Goal: Task Accomplishment & Management: Use online tool/utility

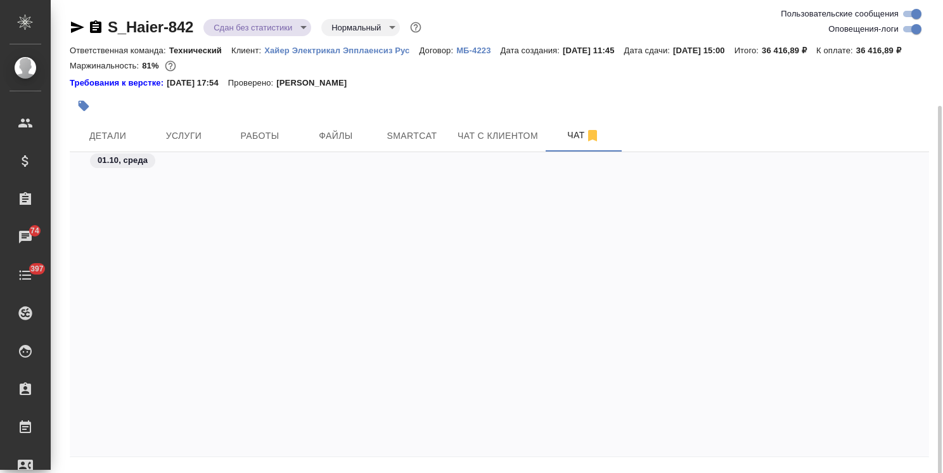
scroll to position [38140, 0]
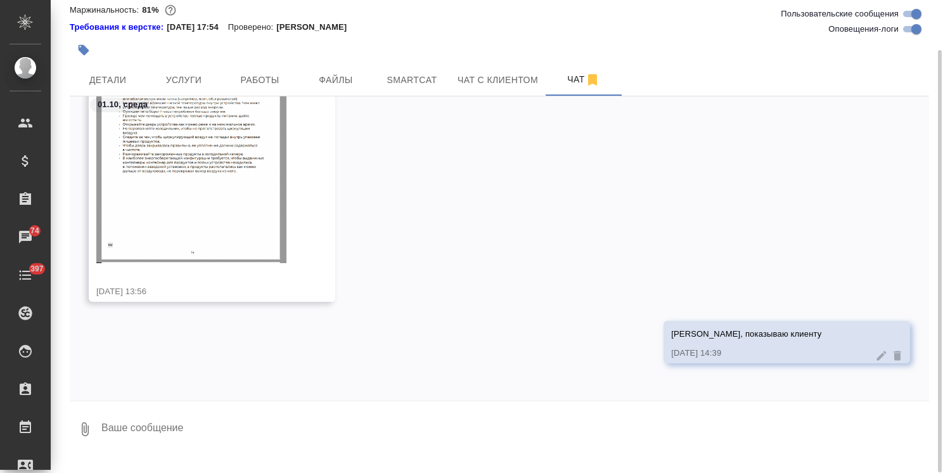
click at [184, 438] on textarea at bounding box center [514, 429] width 829 height 43
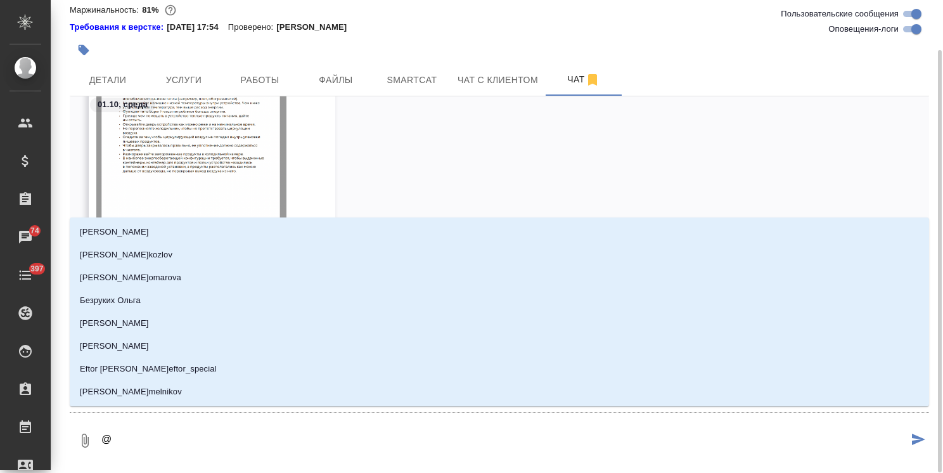
type textarea "@з"
type input "з"
type textarea "@за"
type input "за"
type textarea "@заб"
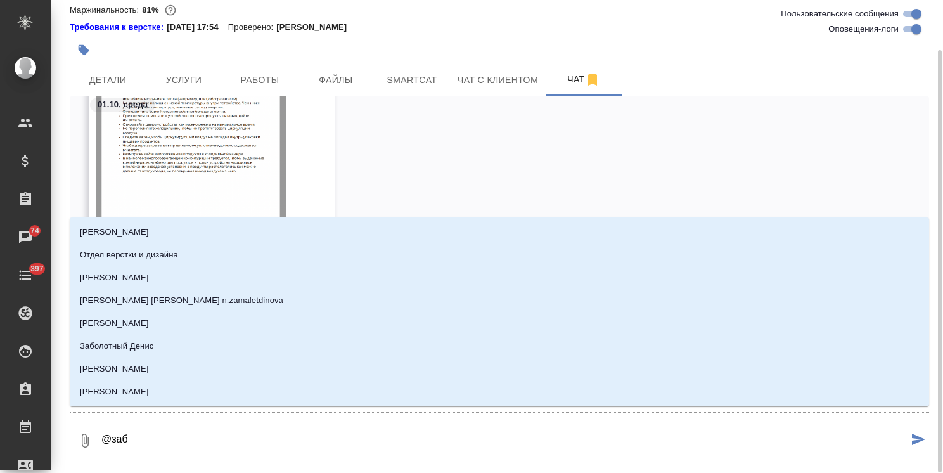
type input "заб"
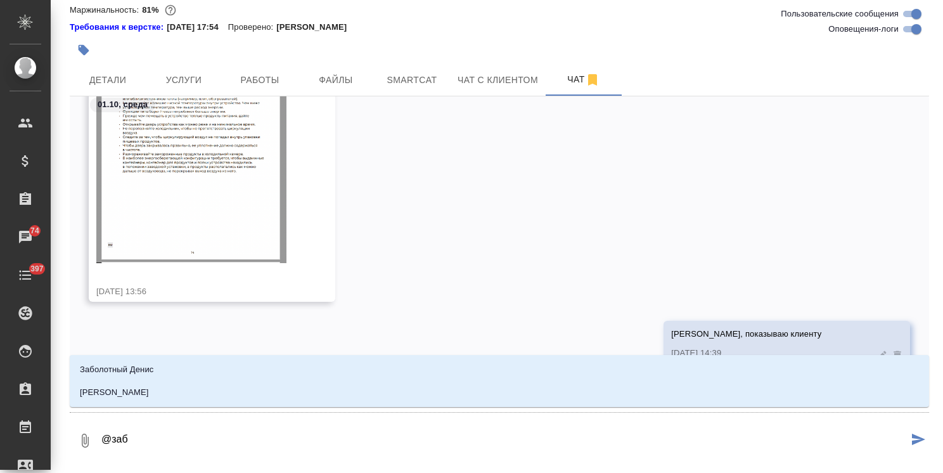
click at [200, 392] on li "Заборова Александра" at bounding box center [499, 392] width 859 height 23
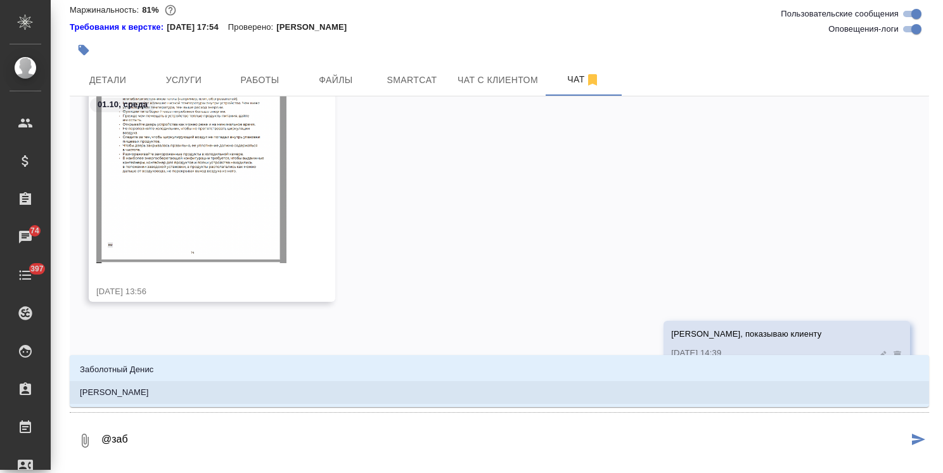
type textarea "@забДа, спасибо! Best regards, Maksim Mitrofanov"
type input "забДа, спасибо! Best regards,Maksim Mitrofanov"
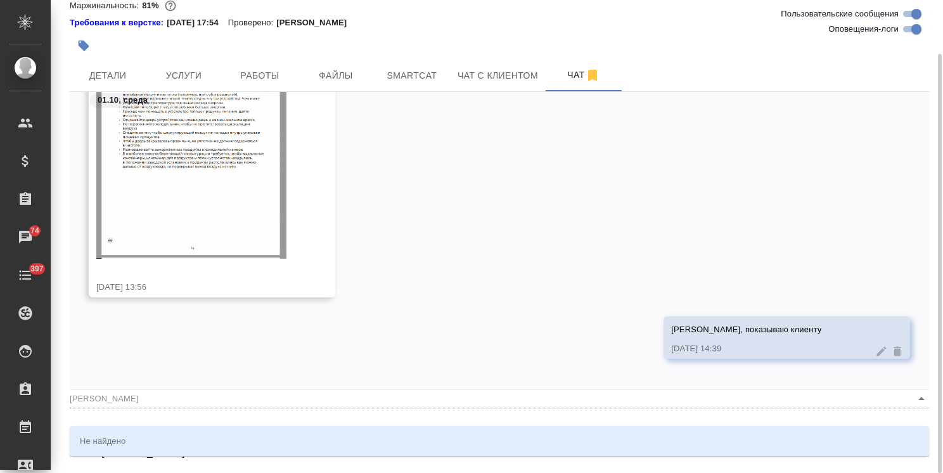
scroll to position [58, 0]
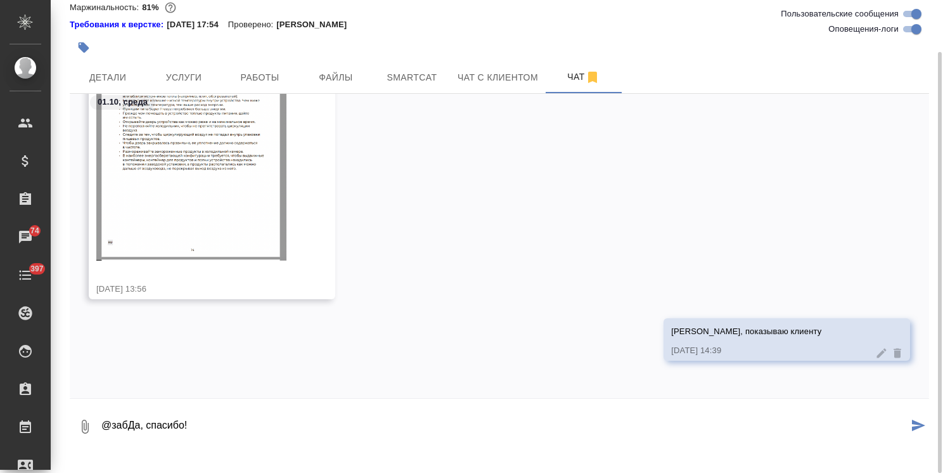
click at [259, 442] on textarea "@забДа, спасибо! Best regards, Maksim Mitrofanov" at bounding box center [504, 426] width 808 height 43
click at [257, 435] on textarea "@забДа, спасибо! Best regards, Maksim Mitrofanov" at bounding box center [504, 426] width 808 height 43
type textarea "@Заборова Александра Да, спасибо! Best regards, Maksim Mitrofanov"
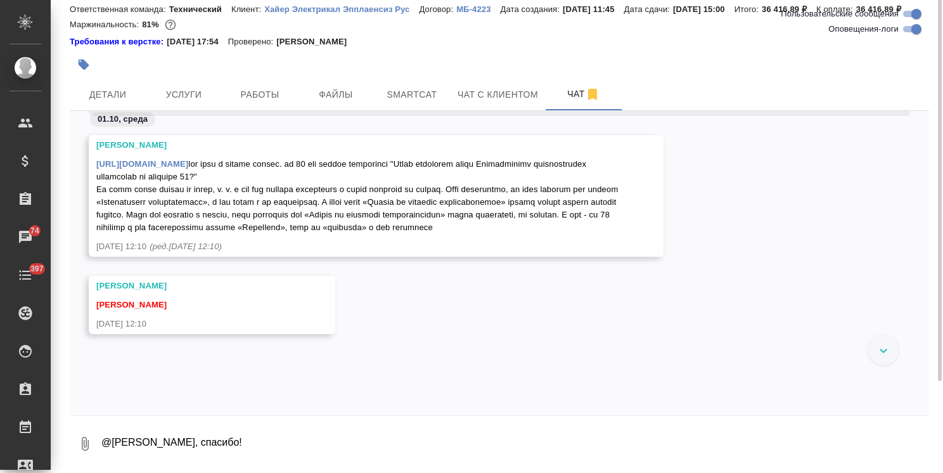
scroll to position [0, 0]
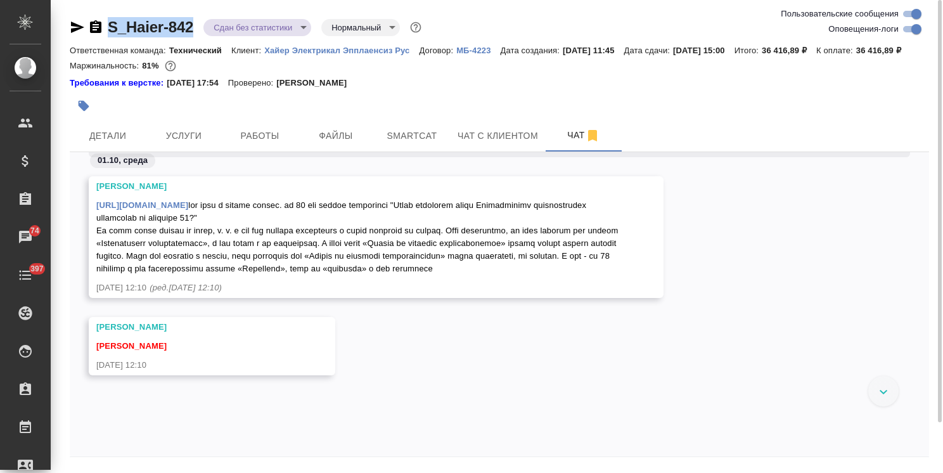
drag, startPoint x: 142, startPoint y: 11, endPoint x: 84, endPoint y: 11, distance: 58.3
click at [84, 11] on div "S_Haier-842 Сдан без статистики distributed Нормальный normal Ответственная ком…" at bounding box center [499, 257] width 873 height 514
copy link "S_Haier-842"
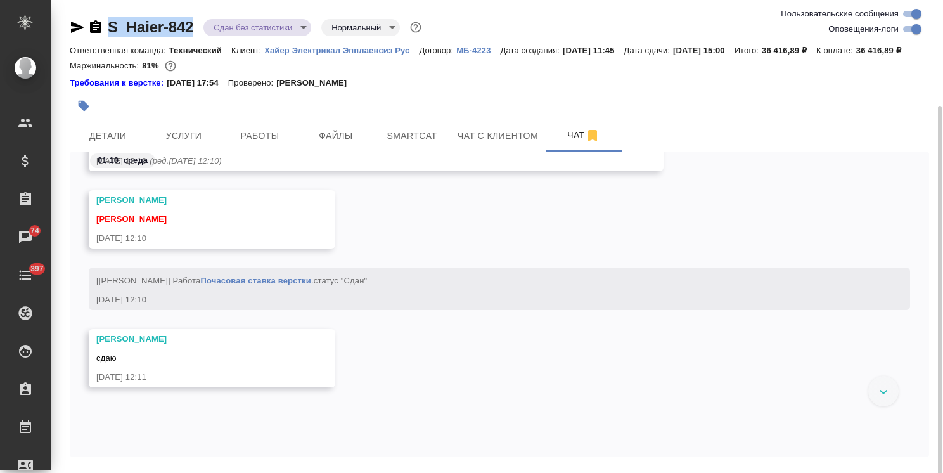
scroll to position [56, 0]
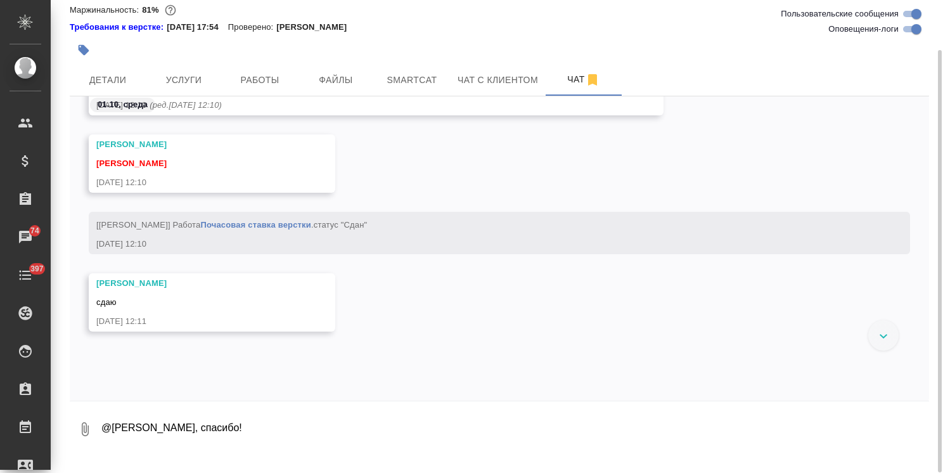
click at [882, 349] on div at bounding box center [883, 335] width 30 height 30
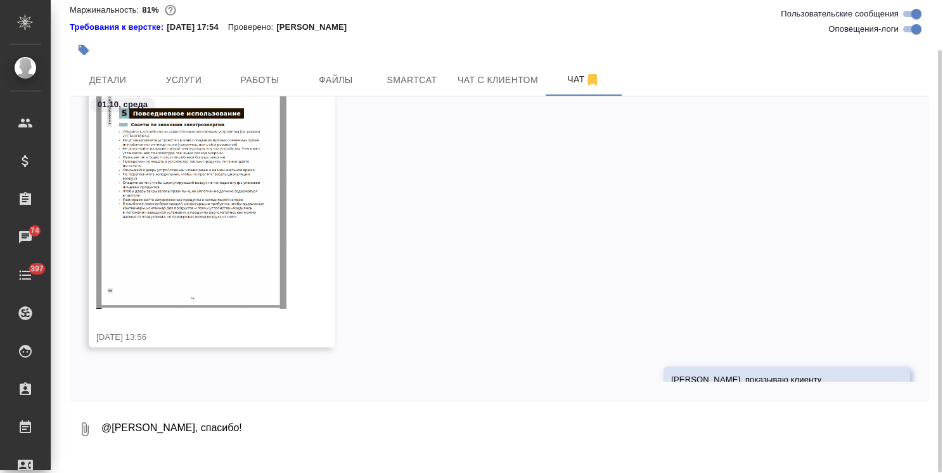
scroll to position [37978, 0]
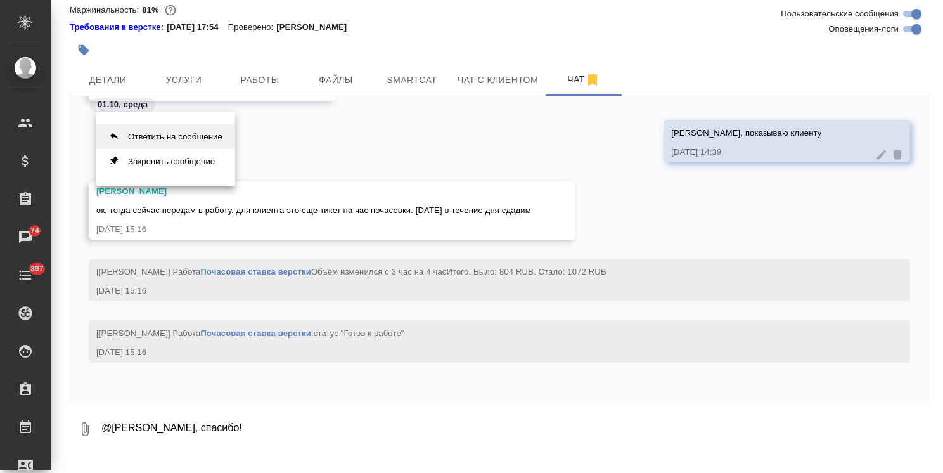
click at [192, 129] on button "Ответить на сообщение" at bounding box center [165, 136] width 139 height 25
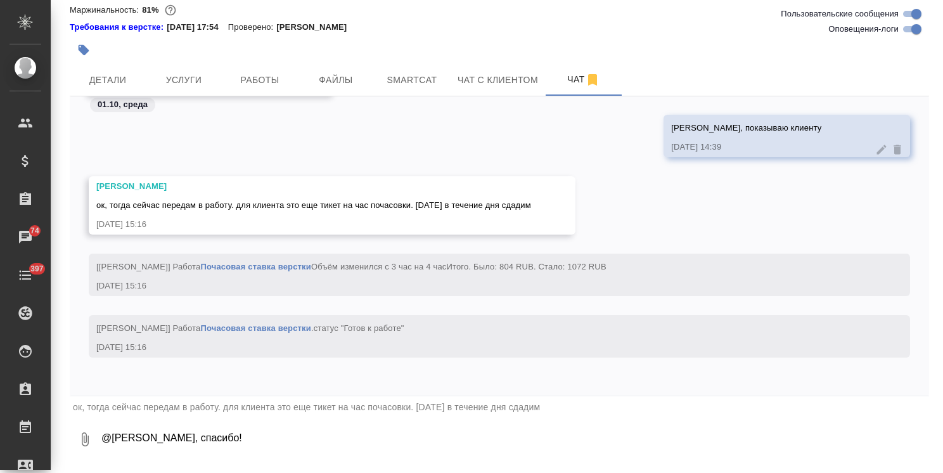
click at [193, 450] on textarea "@Заборова Александра Да, спасибо! Best regards, Maksim Mitrofanov" at bounding box center [514, 439] width 829 height 43
type textarea "мы клиенту уже добавили 3 часа на внесение правок. мы уверены, что на эту одну …"
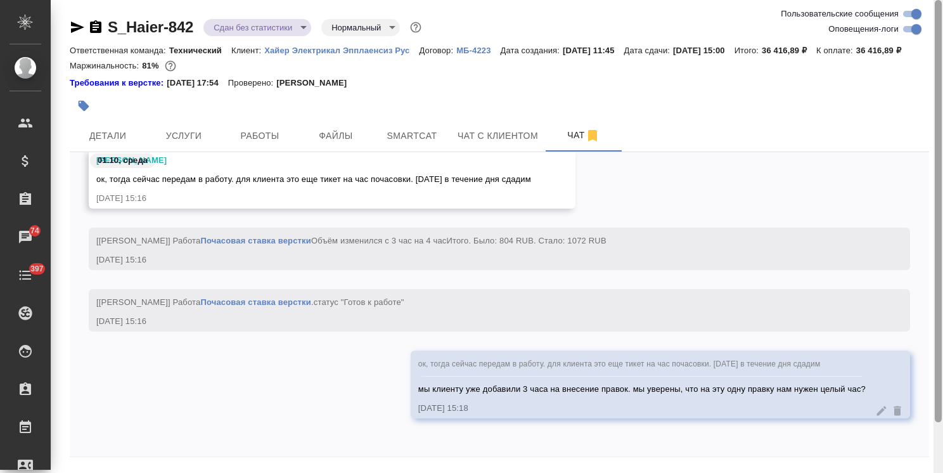
scroll to position [56, 0]
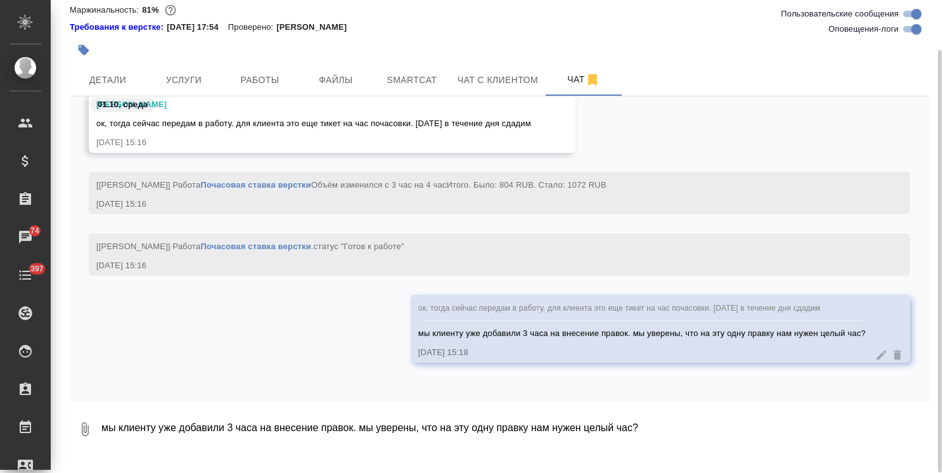
drag, startPoint x: 269, startPoint y: 442, endPoint x: 286, endPoint y: 441, distance: 17.8
click at [269, 442] on textarea "мы клиенту уже добавили 3 часа на внесение правок. мы уверены, что на эту одну …" at bounding box center [514, 429] width 829 height 43
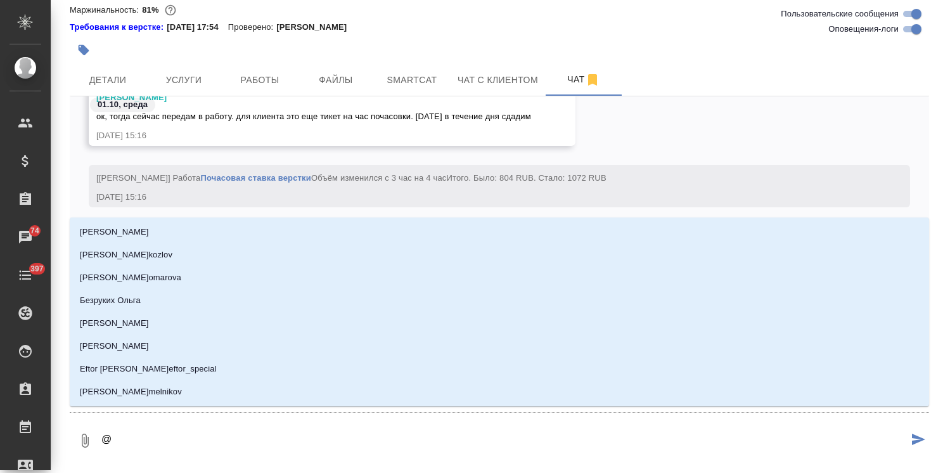
type textarea "@з"
type input "з"
type textarea "@за"
type input "за"
type textarea "@заб"
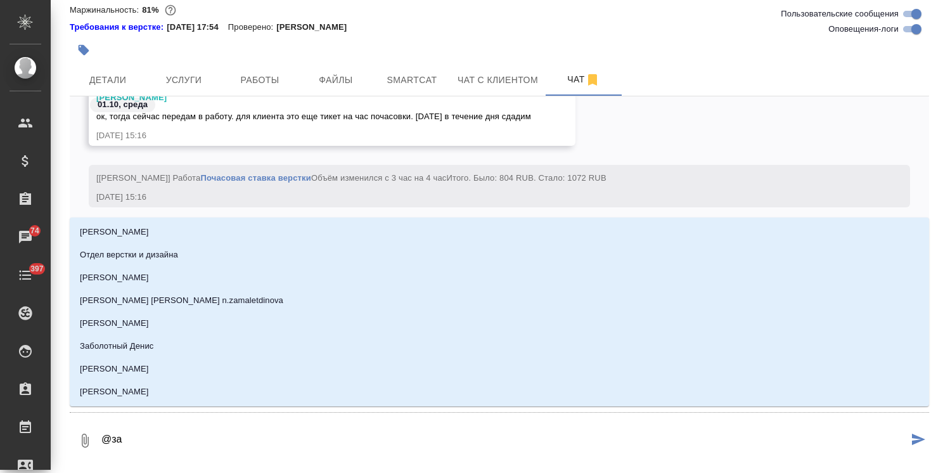
type input "заб"
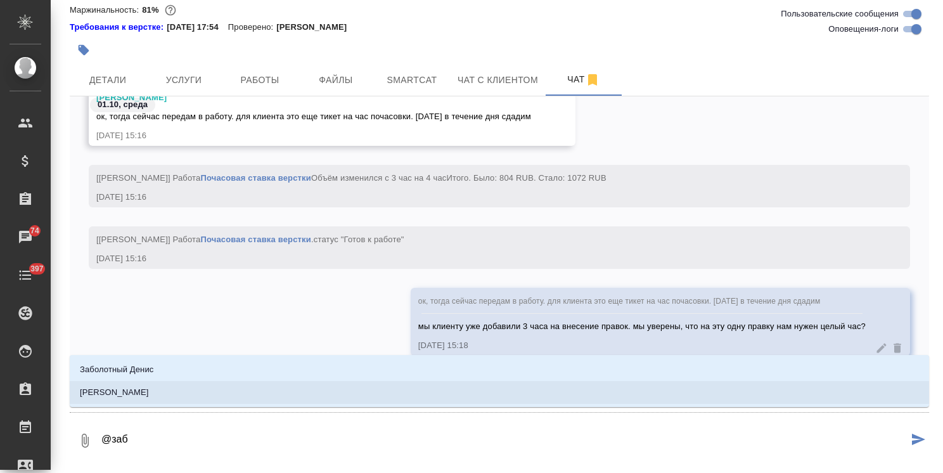
click at [209, 385] on li "Заборова Александра" at bounding box center [499, 392] width 859 height 23
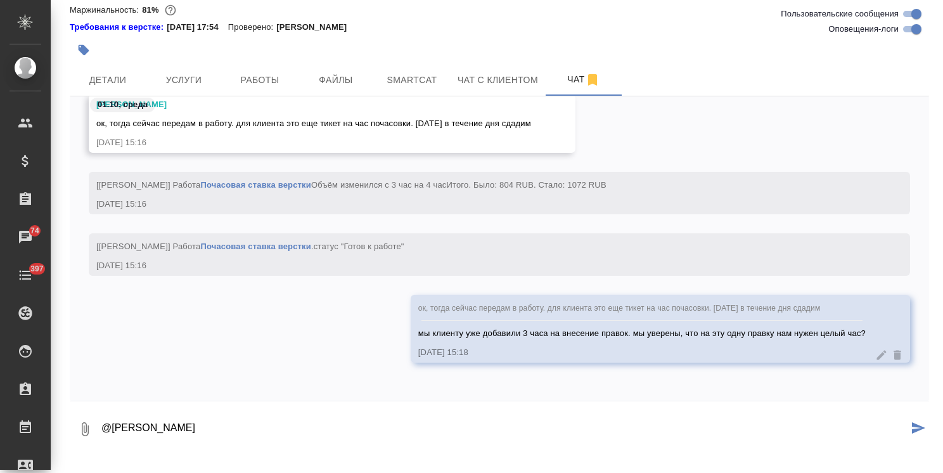
type textarea "@Заборова Александра"
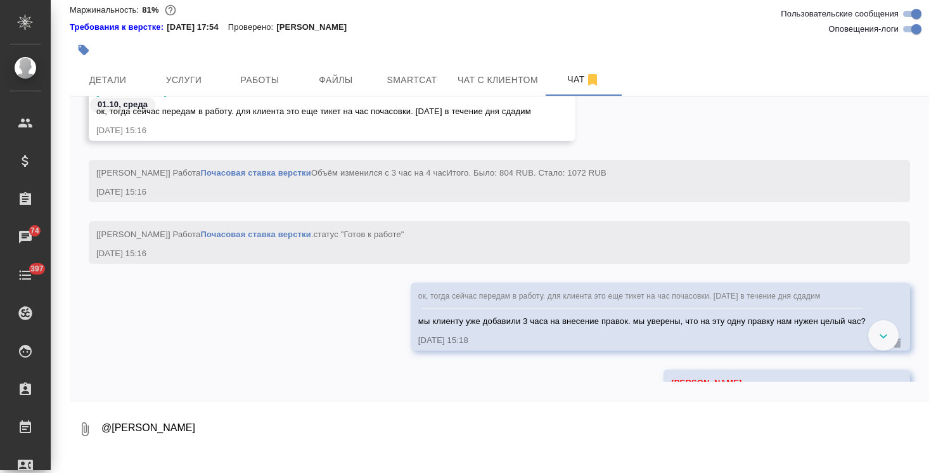
scroll to position [38277, 0]
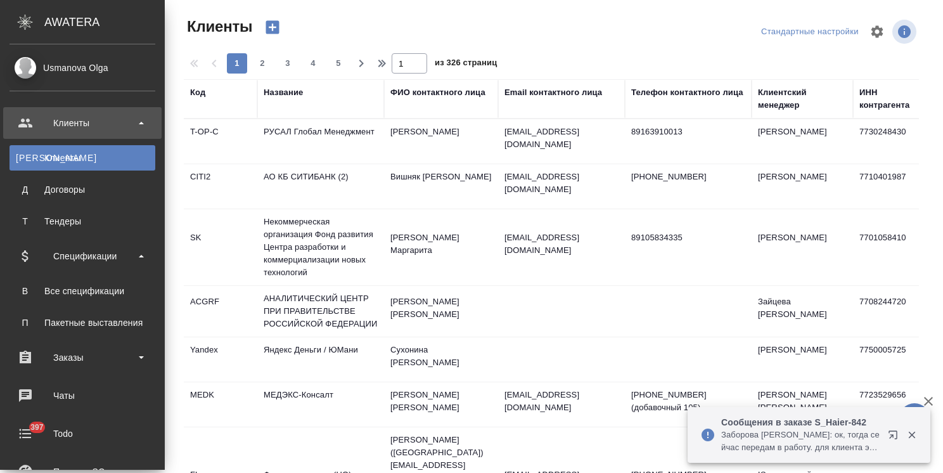
select select "RU"
click at [99, 280] on link "В Все спецификации" at bounding box center [83, 290] width 146 height 25
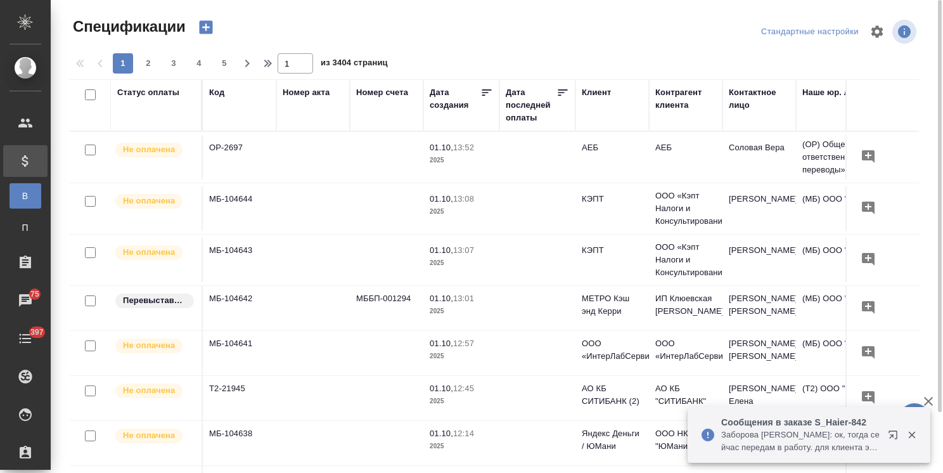
click at [609, 94] on div "Клиент" at bounding box center [596, 92] width 29 height 13
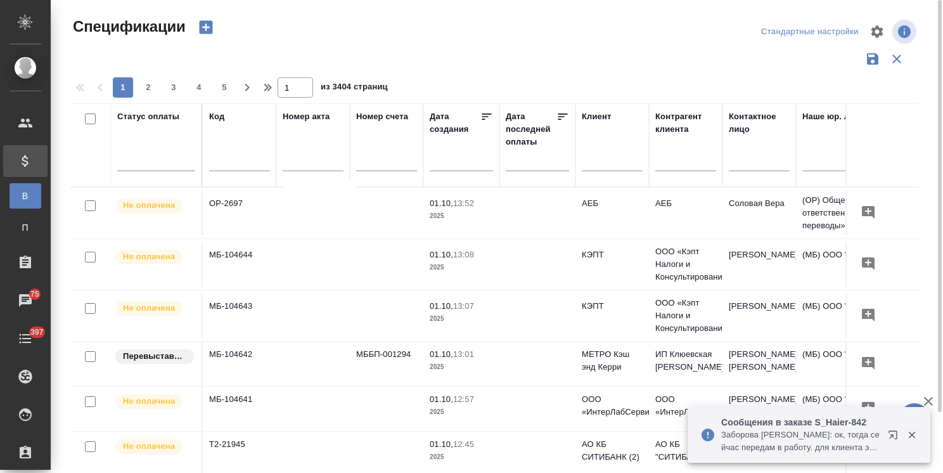
click at [593, 155] on input "text" at bounding box center [612, 163] width 61 height 16
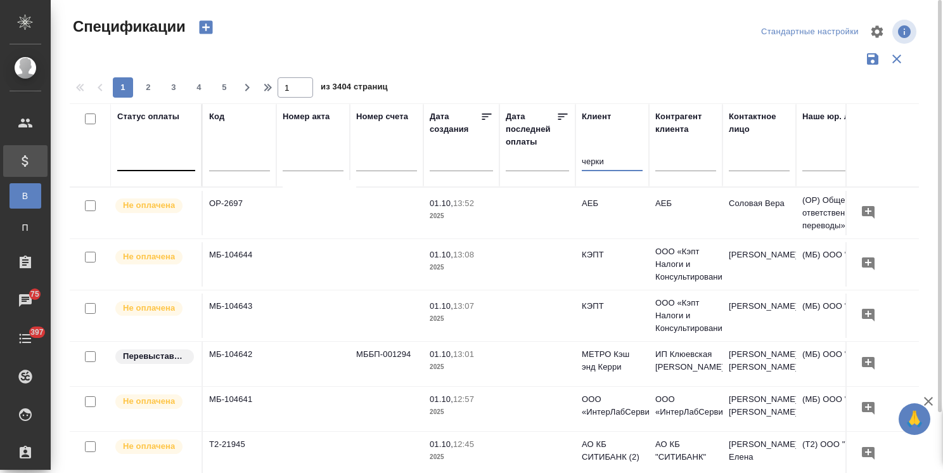
type input "черки"
click at [150, 154] on div at bounding box center [156, 158] width 78 height 18
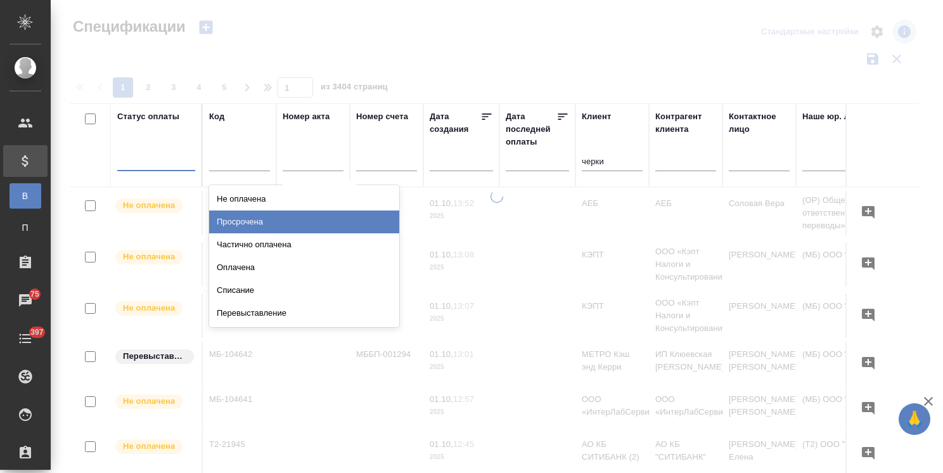
click at [243, 219] on div "Просрочена" at bounding box center [304, 221] width 190 height 23
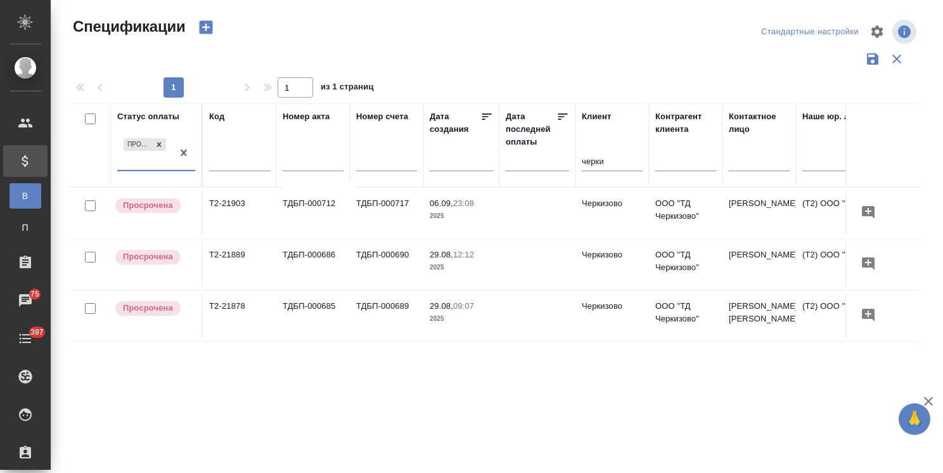
click at [244, 207] on td "Т2-21903" at bounding box center [240, 213] width 74 height 44
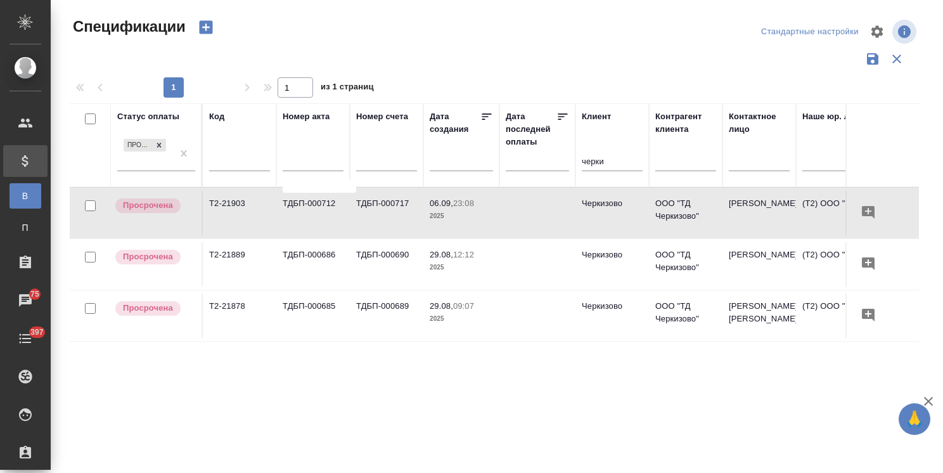
click at [244, 207] on td "Т2-21903" at bounding box center [240, 213] width 74 height 44
click at [295, 257] on td "ТДБП-000686" at bounding box center [313, 264] width 74 height 44
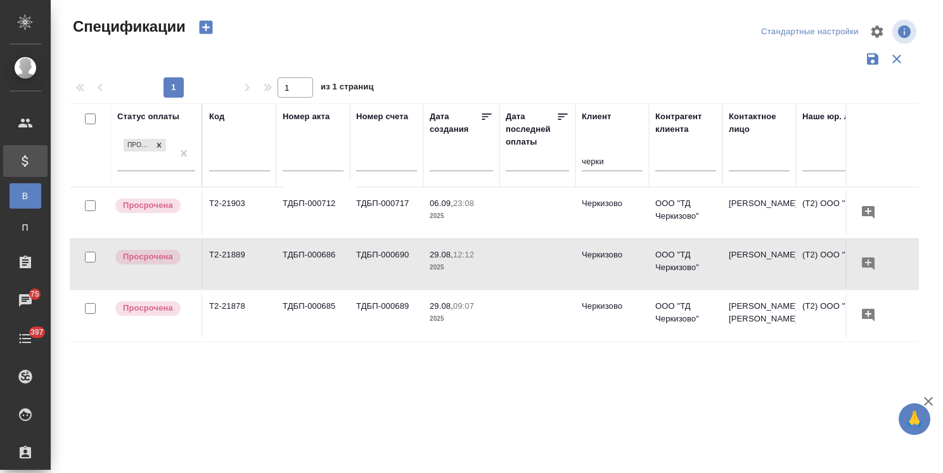
click at [286, 301] on td "ТДБП-000685" at bounding box center [313, 315] width 74 height 44
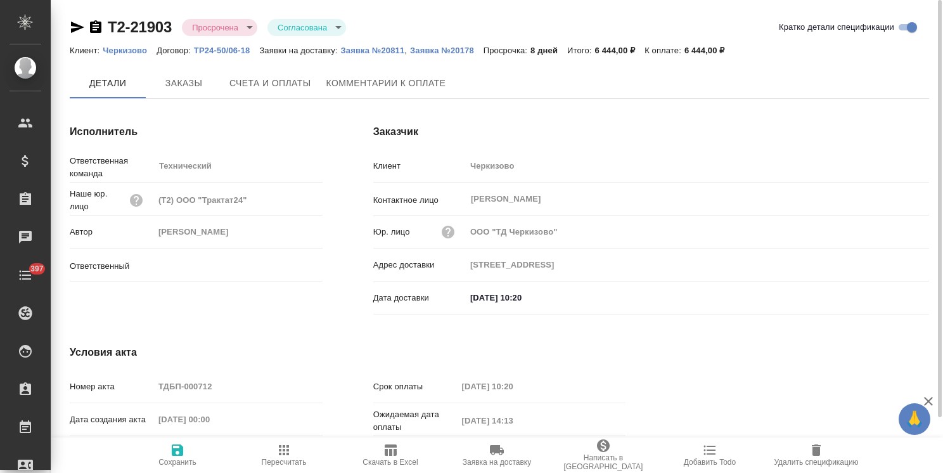
type input "[PERSON_NAME]"
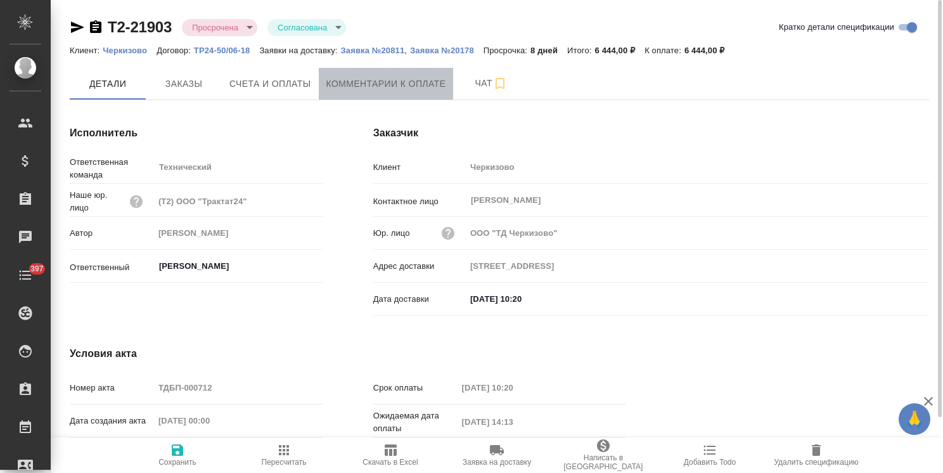
click at [339, 85] on span "Комментарии к оплате" at bounding box center [386, 84] width 120 height 16
type input "[STREET_ADDRESS]"
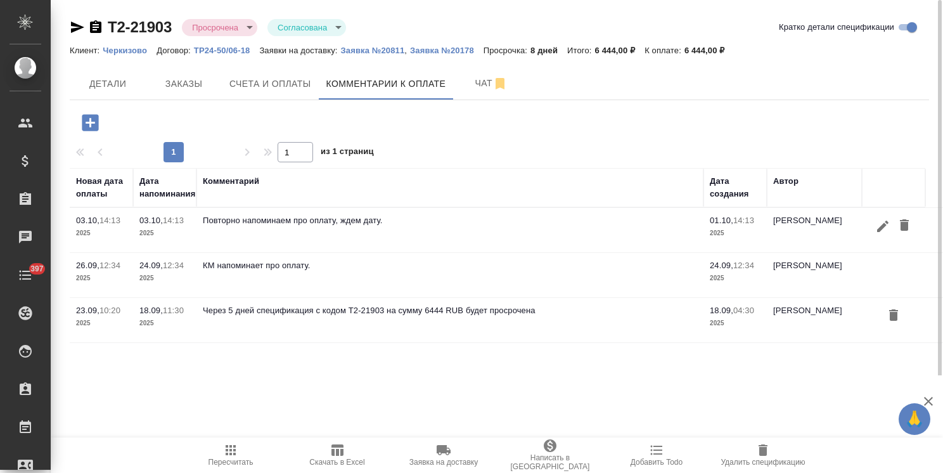
click at [89, 121] on icon "button" at bounding box center [90, 122] width 16 height 16
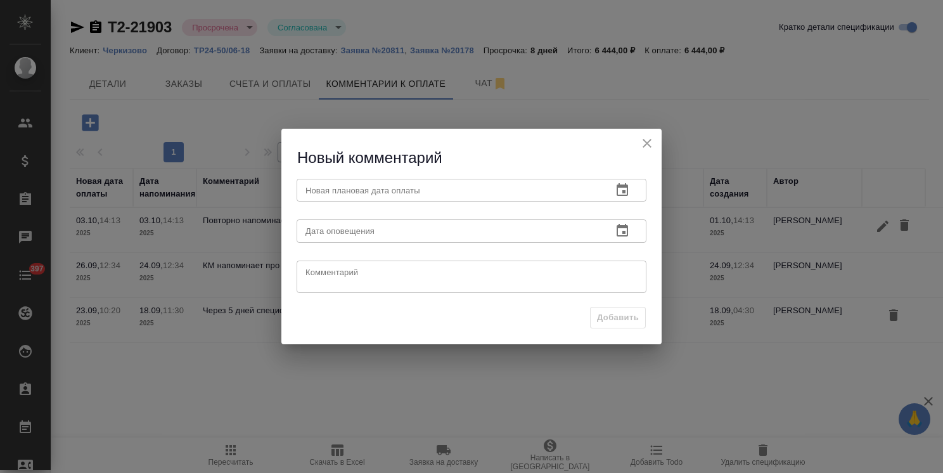
click at [626, 188] on icon "button" at bounding box center [622, 190] width 15 height 15
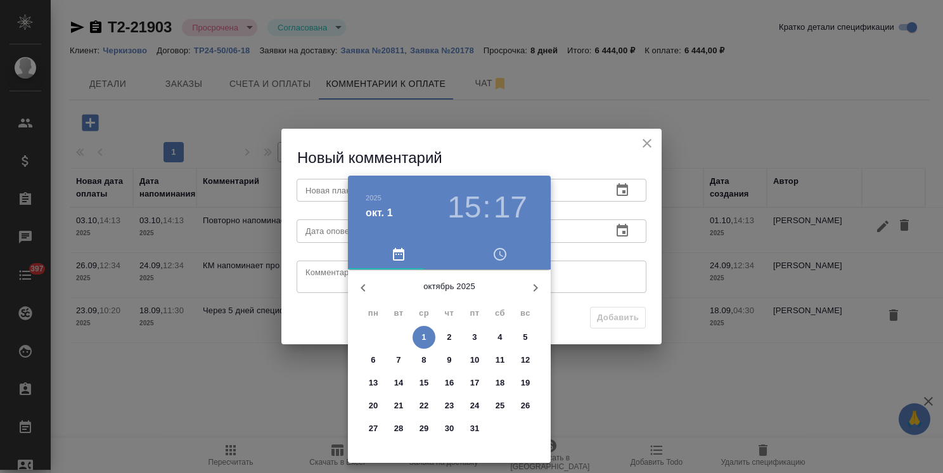
click at [477, 358] on p "10" at bounding box center [475, 360] width 10 height 13
type input "[DATE] 15:17"
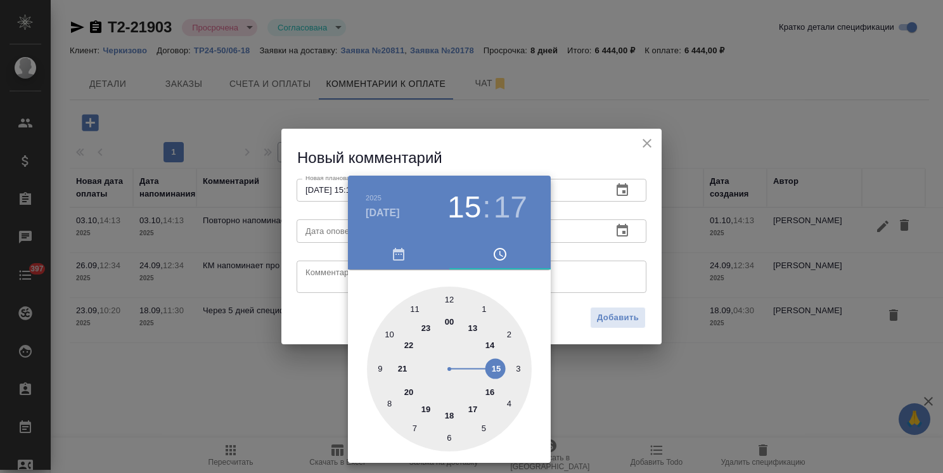
click at [492, 138] on div at bounding box center [471, 236] width 943 height 473
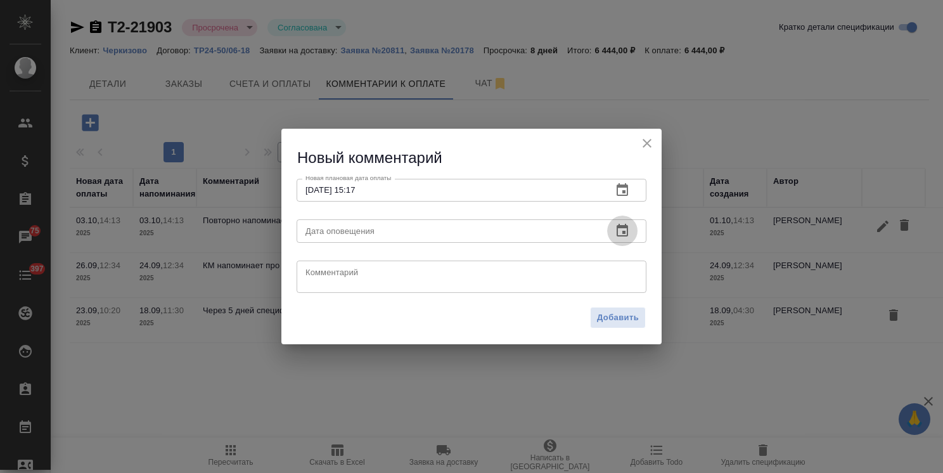
click at [626, 229] on icon "button" at bounding box center [622, 230] width 15 height 15
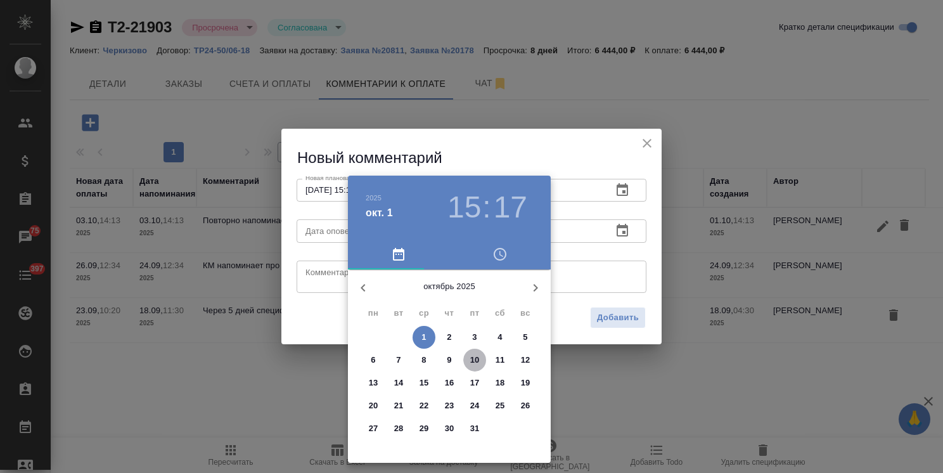
drag, startPoint x: 479, startPoint y: 361, endPoint x: 503, endPoint y: 135, distance: 227.5
click at [479, 361] on p "10" at bounding box center [475, 360] width 10 height 13
type input "10.10.2025 15:17"
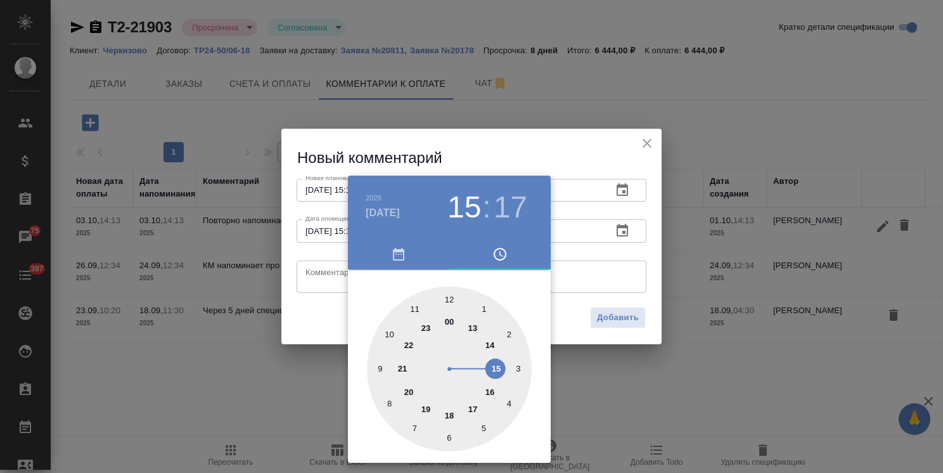
click at [503, 135] on div at bounding box center [471, 236] width 943 height 473
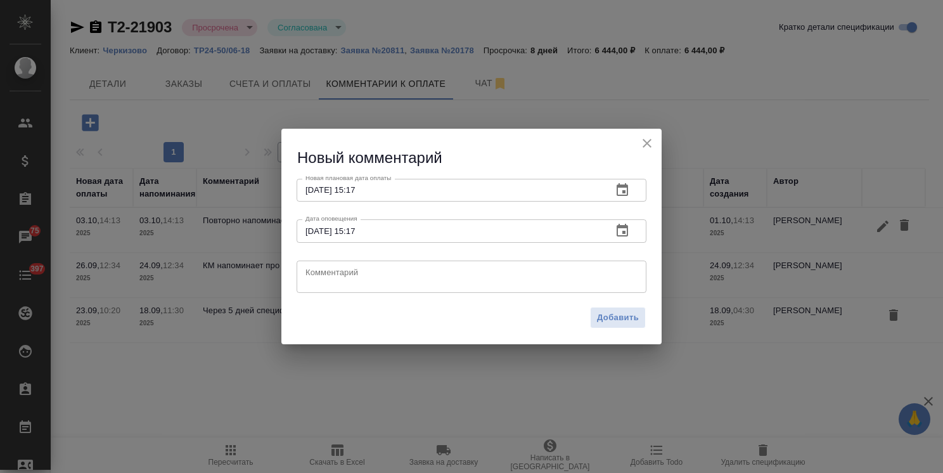
click at [364, 276] on textarea at bounding box center [471, 276] width 332 height 19
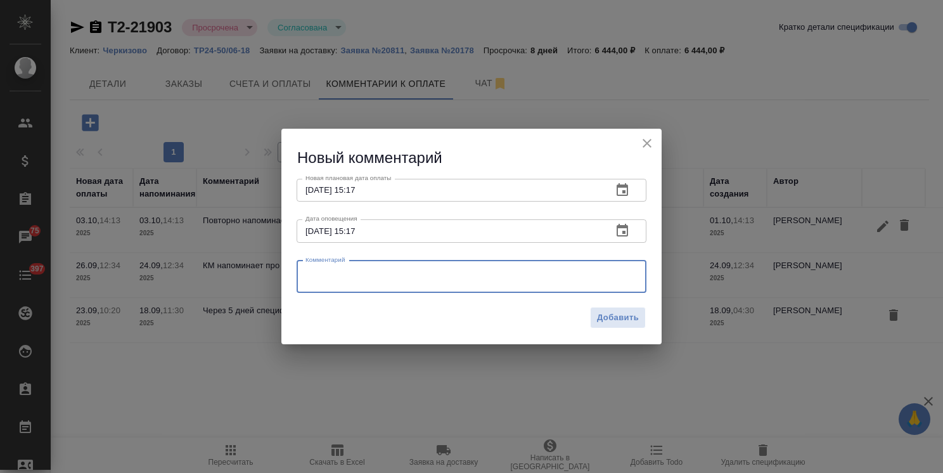
paste textarea "Оля, добрый день! Все счета стоят на оплате, если на этой неделе не пройдет, то…"
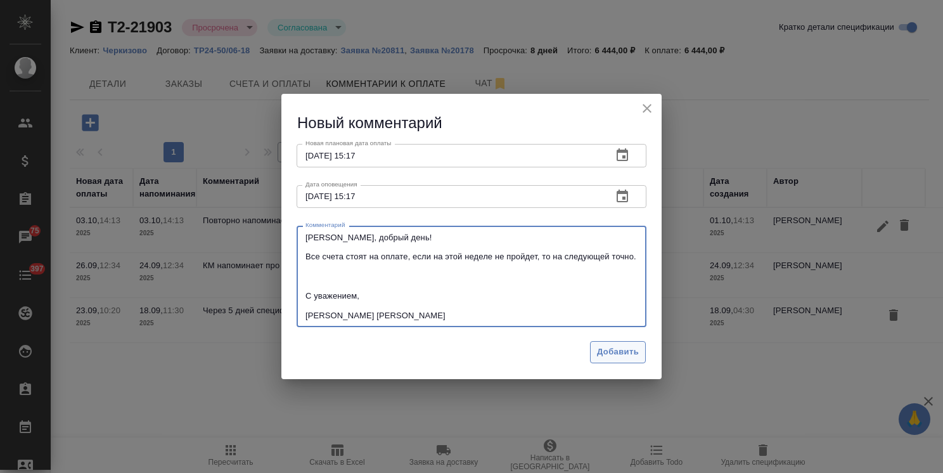
type textarea "Оля, добрый день! Все счета стоят на оплате, если на этой неделе не пройдет, то…"
click at [613, 359] on span "Добавить" at bounding box center [618, 352] width 42 height 15
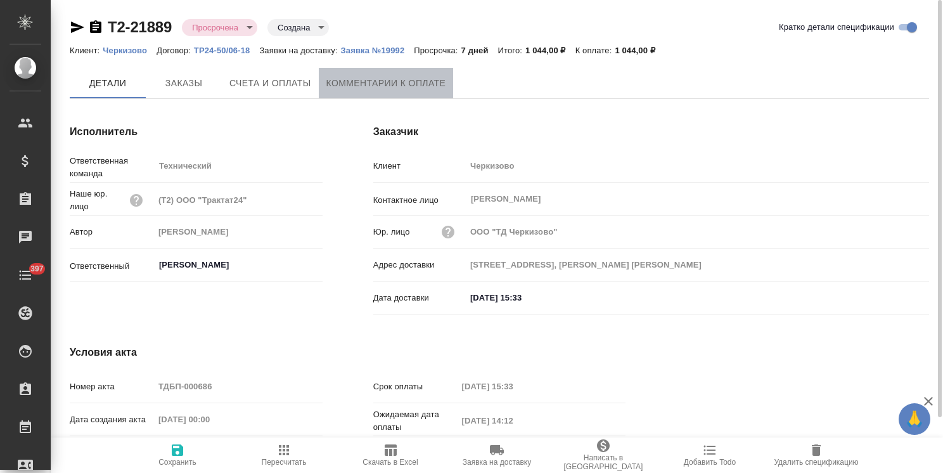
click at [414, 90] on span "Комментарии к оплате" at bounding box center [386, 83] width 120 height 16
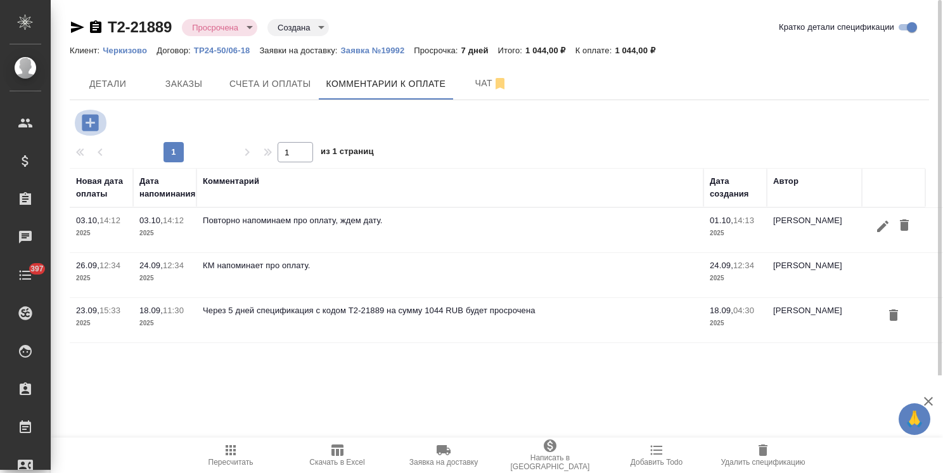
click at [96, 123] on icon "button" at bounding box center [90, 122] width 16 height 16
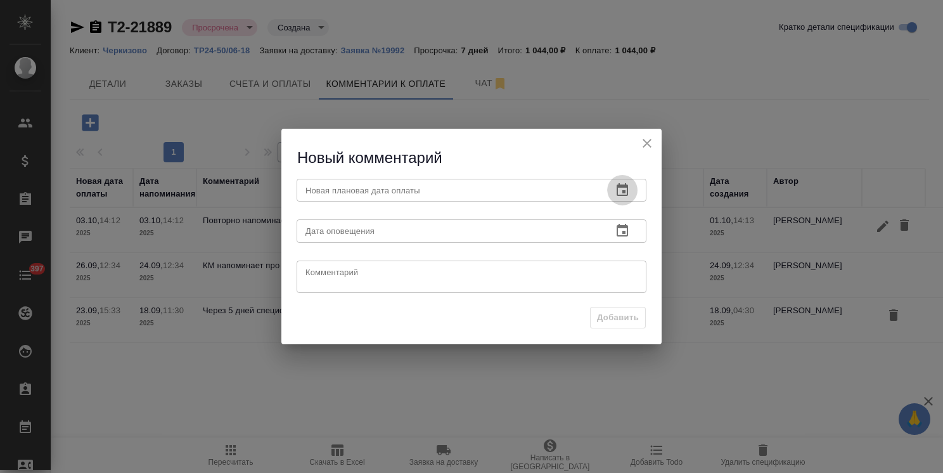
click at [613, 182] on button "button" at bounding box center [622, 190] width 30 height 30
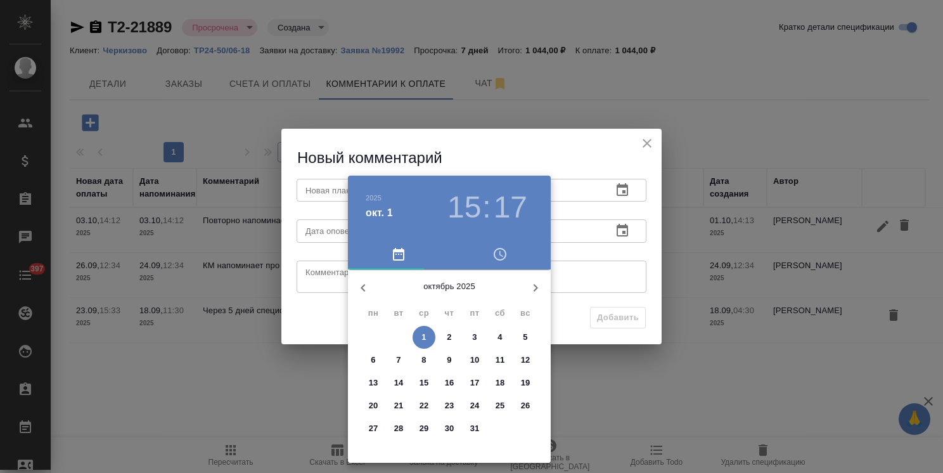
click at [473, 361] on p "10" at bounding box center [475, 360] width 10 height 13
type input "[DATE] 15:17"
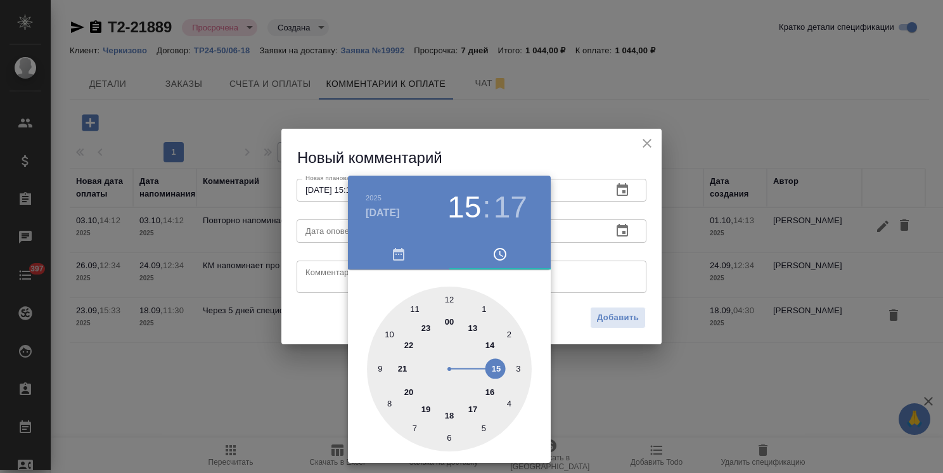
click at [506, 166] on div at bounding box center [471, 236] width 943 height 473
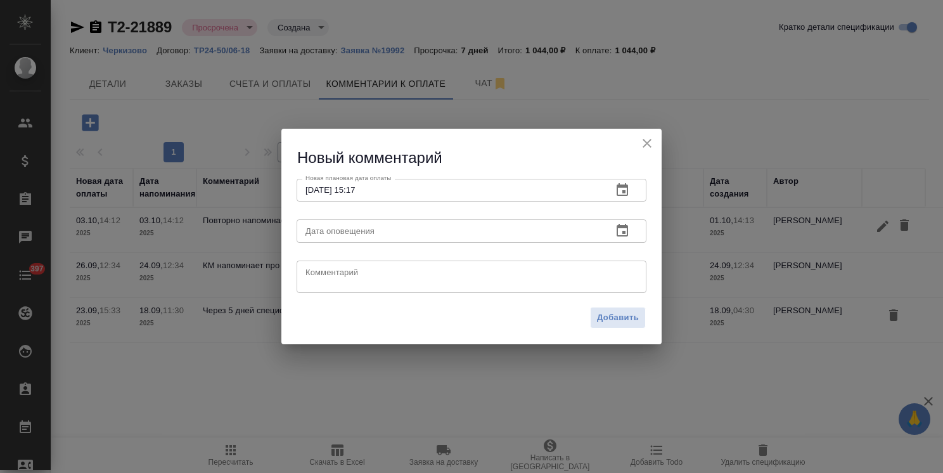
click at [625, 235] on icon "button" at bounding box center [622, 230] width 15 height 15
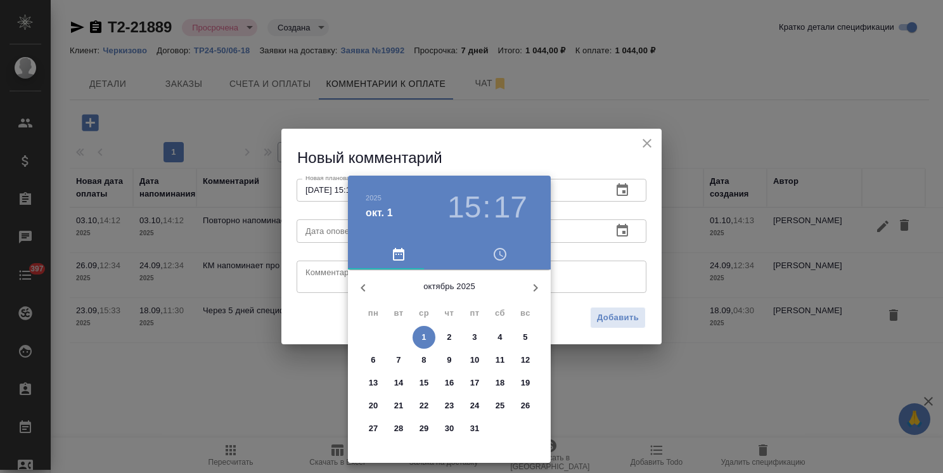
click at [475, 357] on p "10" at bounding box center [475, 360] width 10 height 13
type input "[DATE] 15:17"
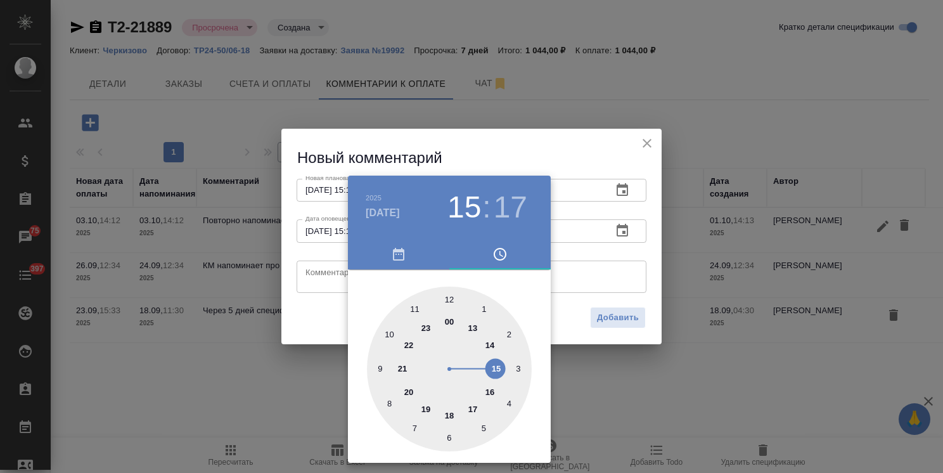
click at [501, 168] on div at bounding box center [471, 236] width 943 height 473
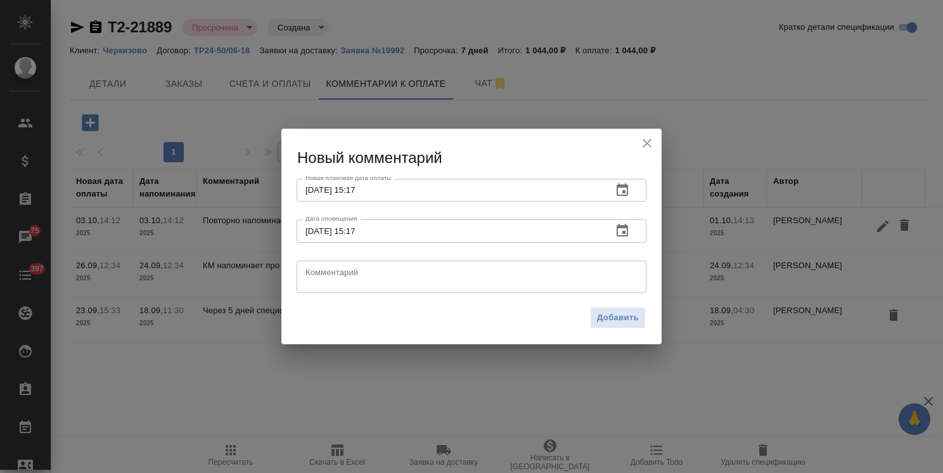
click at [411, 270] on textarea at bounding box center [471, 276] width 332 height 19
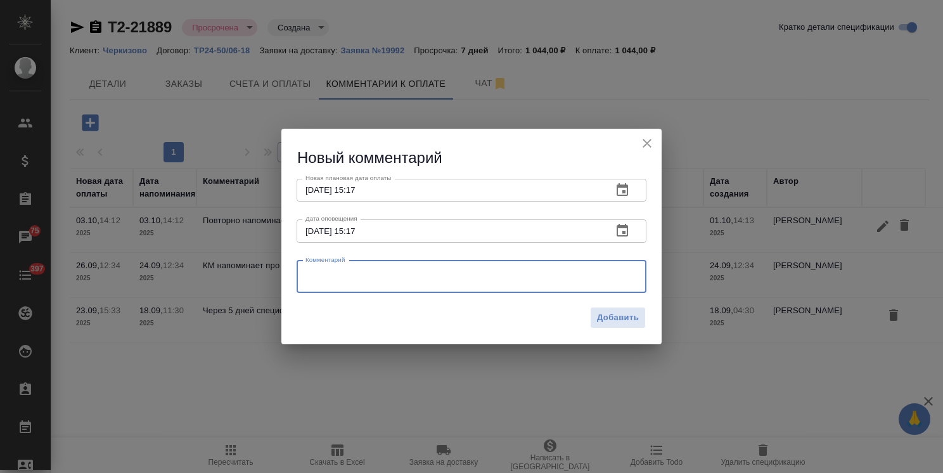
paste textarea "[PERSON_NAME], добрый день! Все счета стоят на оплате, если на этой неделе не п…"
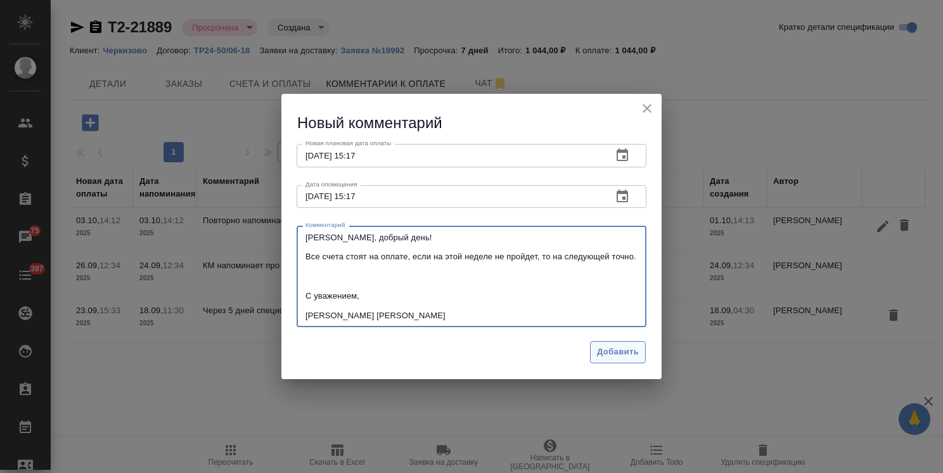
type textarea "[PERSON_NAME], добрый день! Все счета стоят на оплате, если на этой неделе не п…"
click at [613, 349] on span "Добавить" at bounding box center [618, 352] width 42 height 15
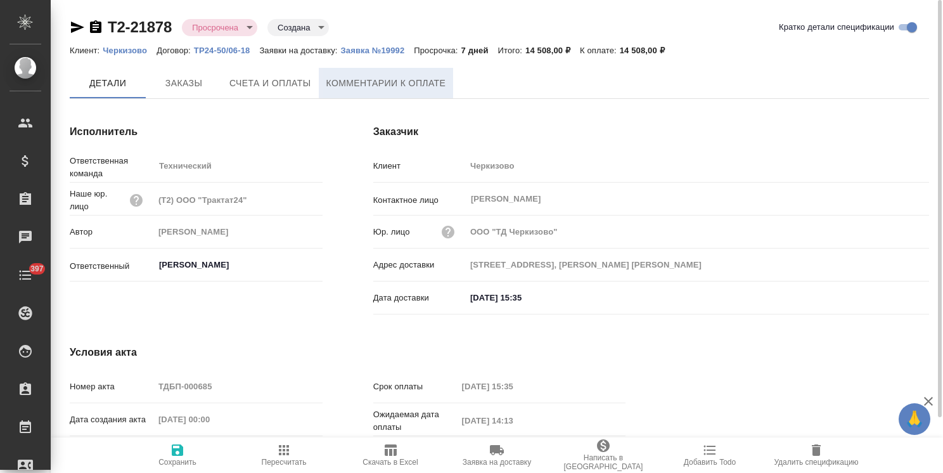
click at [380, 78] on span "Комментарии к оплате" at bounding box center [386, 83] width 120 height 16
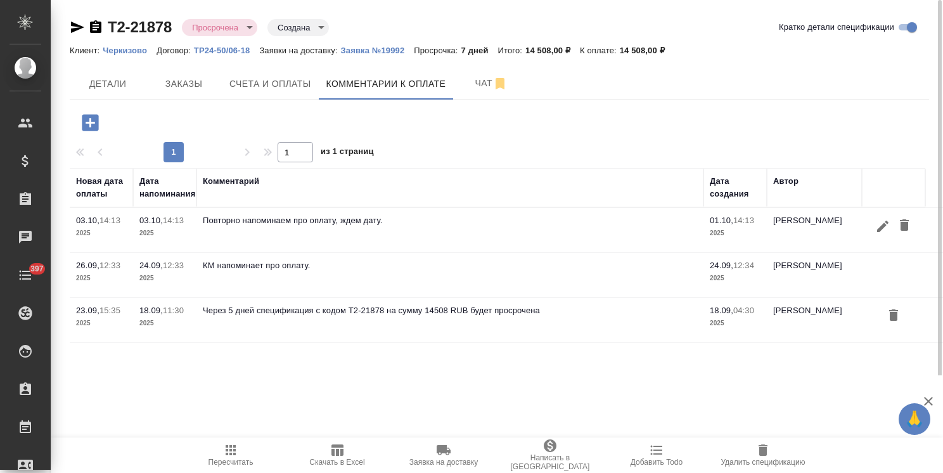
click at [94, 117] on icon "button" at bounding box center [90, 122] width 16 height 16
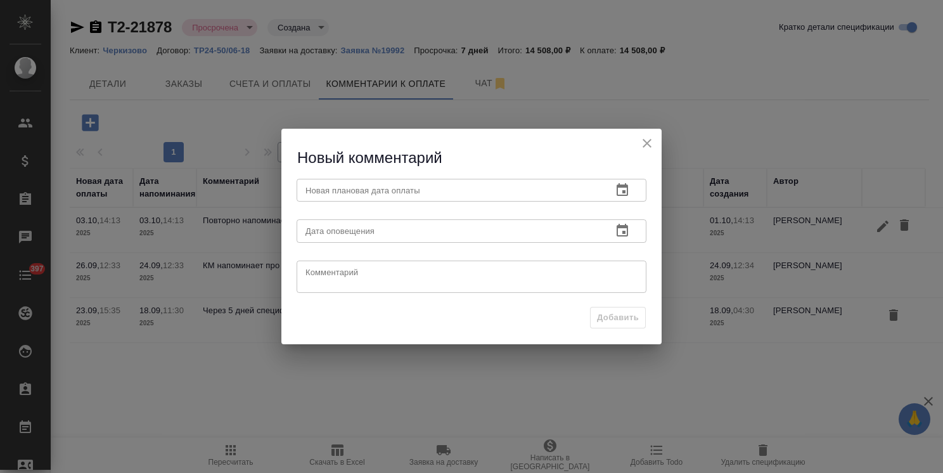
click at [627, 191] on icon "button" at bounding box center [622, 189] width 11 height 13
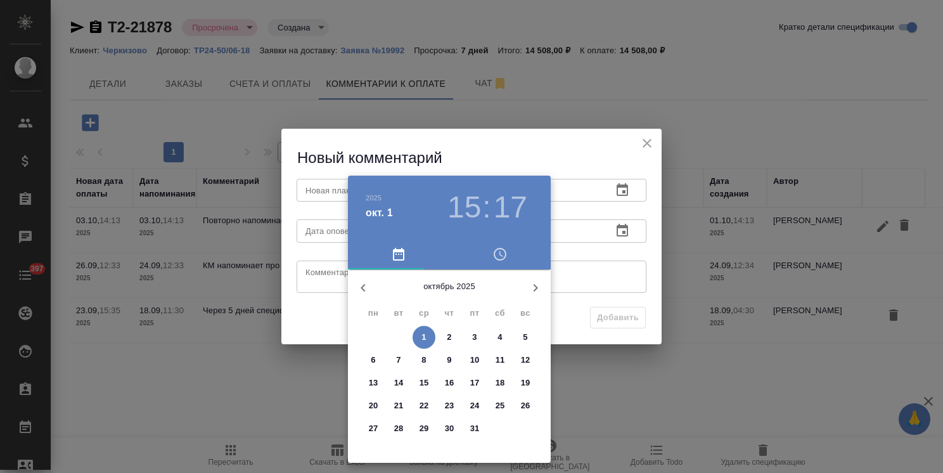
click at [480, 356] on span "10" at bounding box center [474, 360] width 23 height 13
type input "[DATE] 15:17"
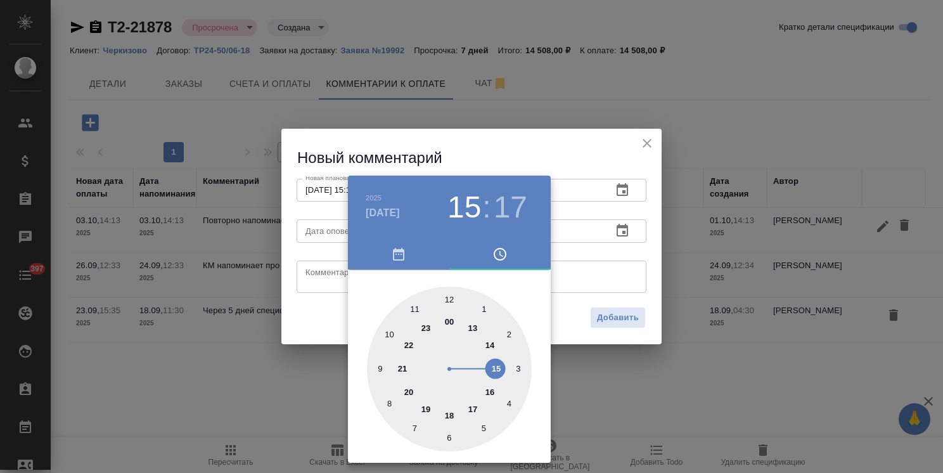
click at [476, 133] on div at bounding box center [471, 236] width 943 height 473
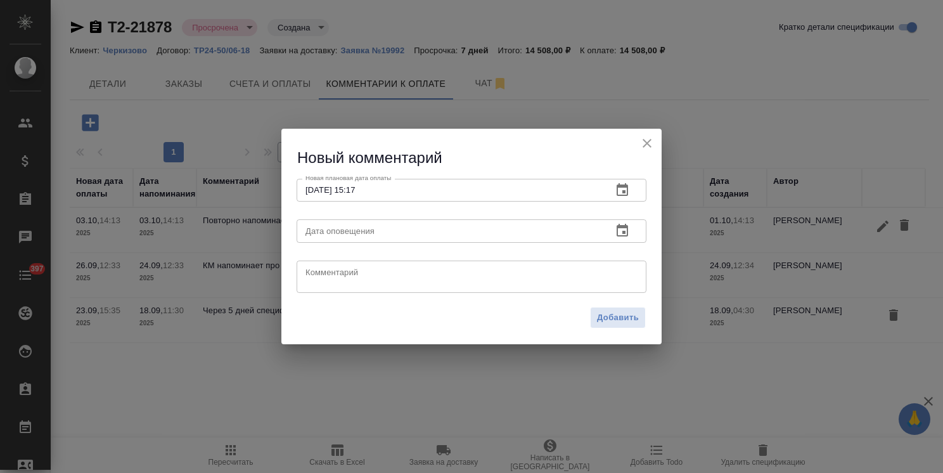
click at [620, 229] on icon "button" at bounding box center [622, 230] width 15 height 15
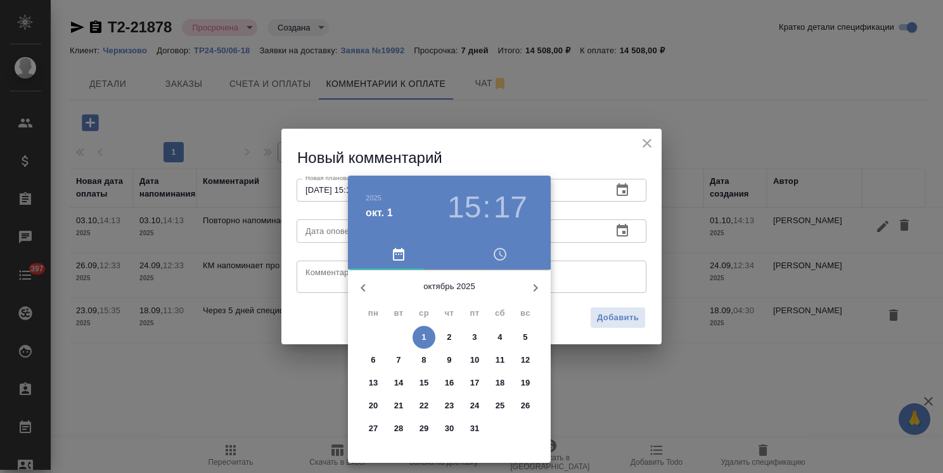
click at [478, 356] on p "10" at bounding box center [475, 360] width 10 height 13
type input "10.10.2025 15:17"
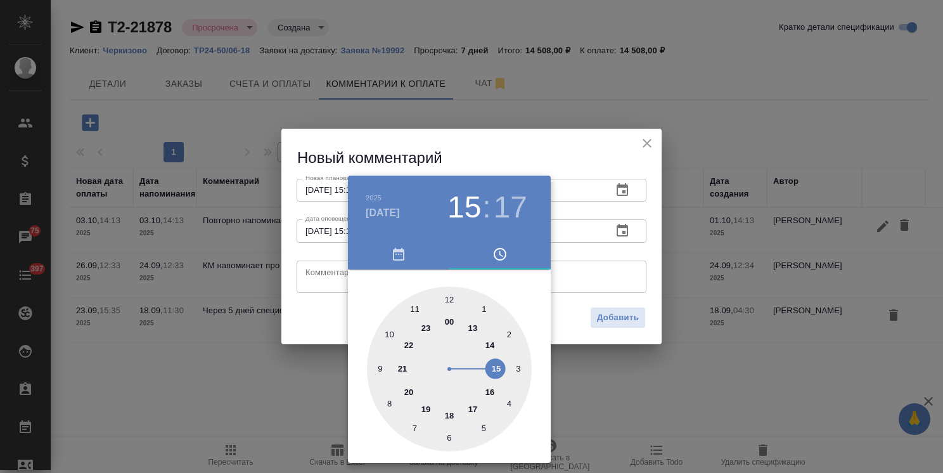
click at [482, 157] on div at bounding box center [471, 236] width 943 height 473
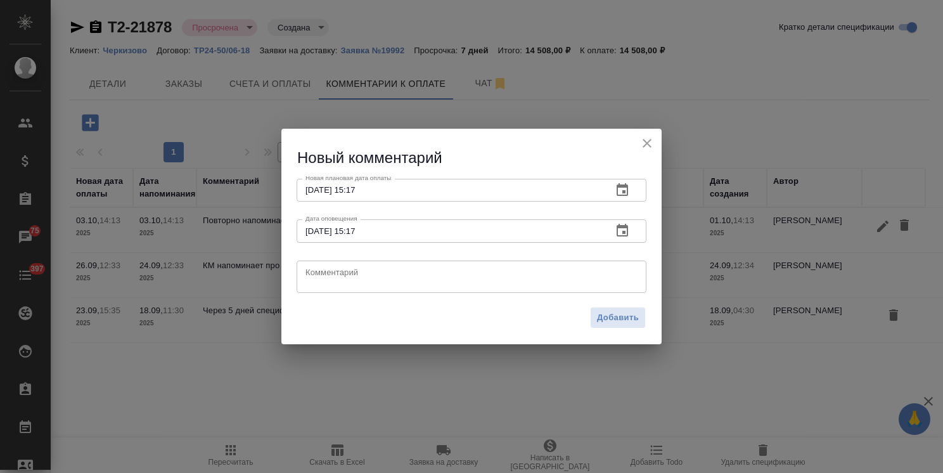
click at [560, 261] on div "x Комментарий" at bounding box center [472, 276] width 350 height 32
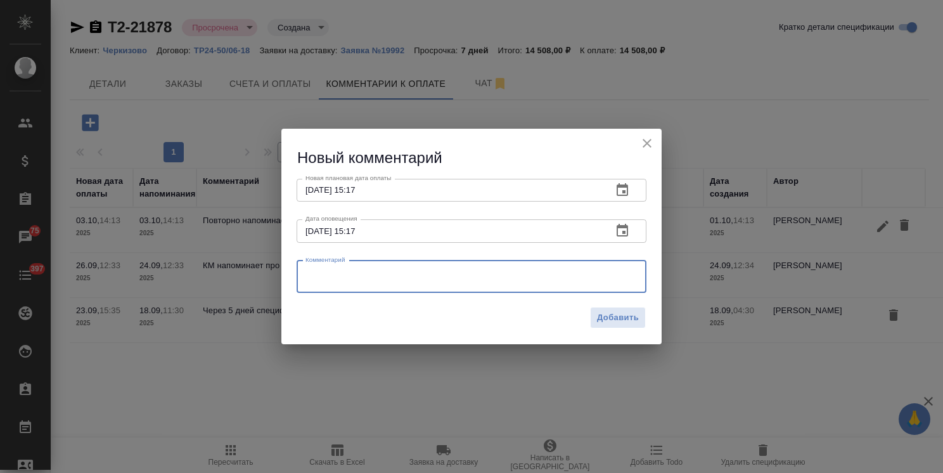
paste textarea "Оля, добрый день! Все счета стоят на оплате, если на этой неделе не пройдет, то…"
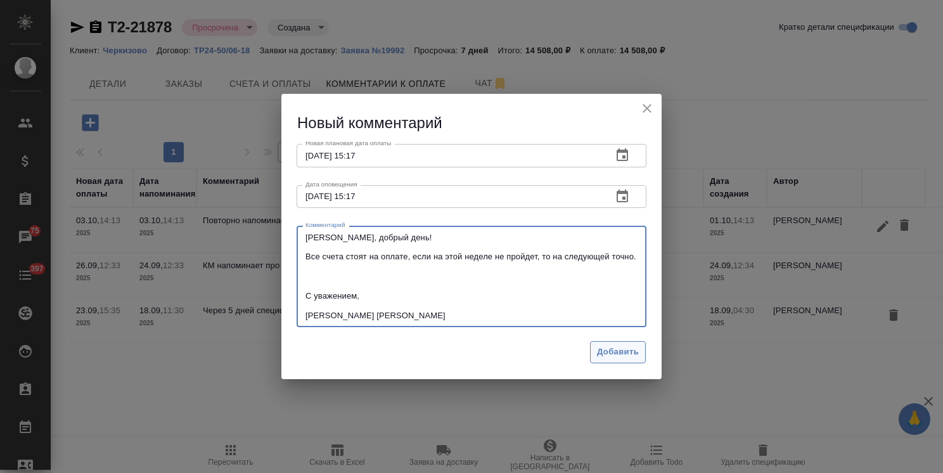
type textarea "Оля, добрый день! Все счета стоят на оплате, если на этой неделе не пройдет, то…"
click at [611, 345] on span "Добавить" at bounding box center [618, 352] width 42 height 15
